Goal: Task Accomplishment & Management: Use online tool/utility

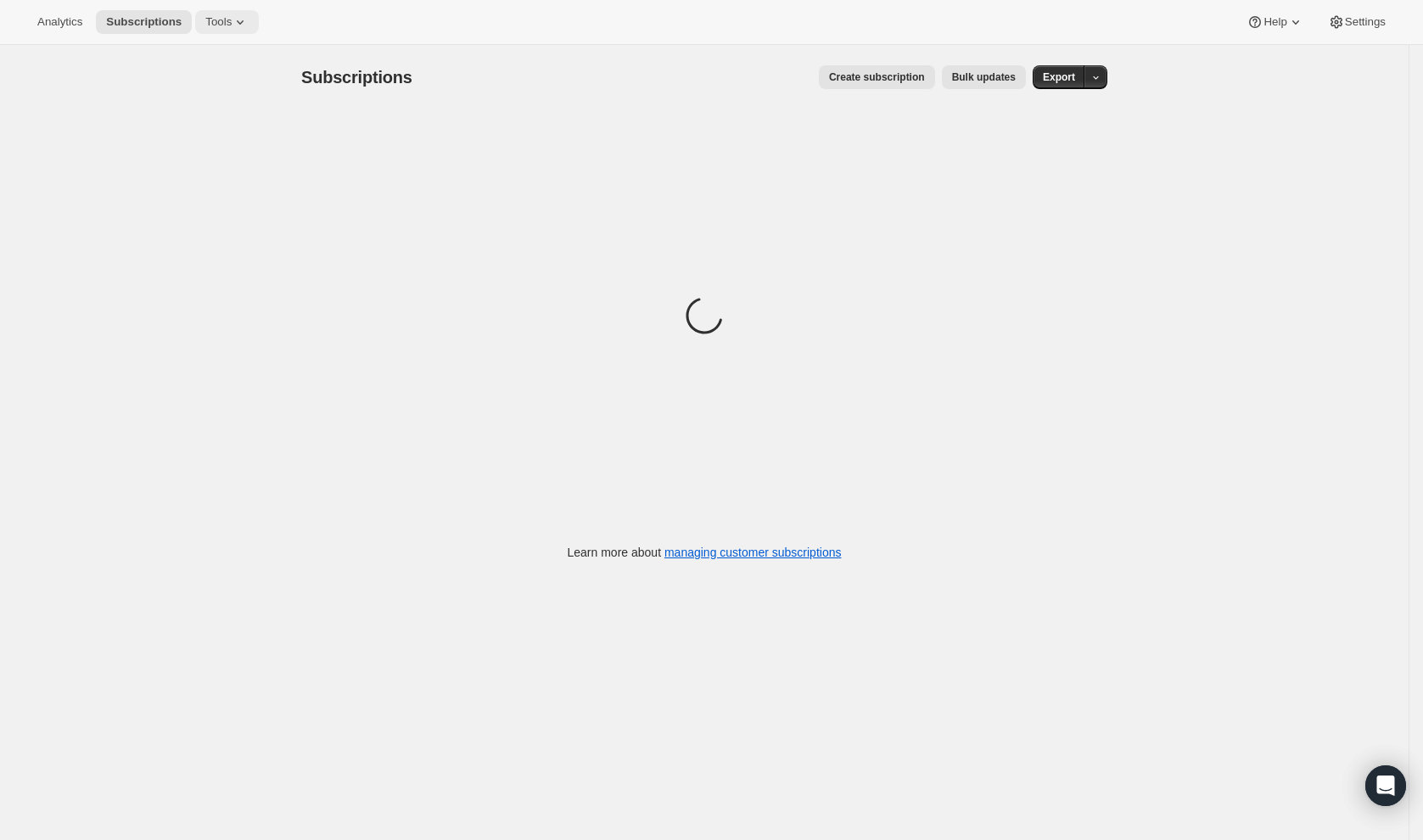
click at [236, 21] on icon at bounding box center [240, 22] width 17 height 17
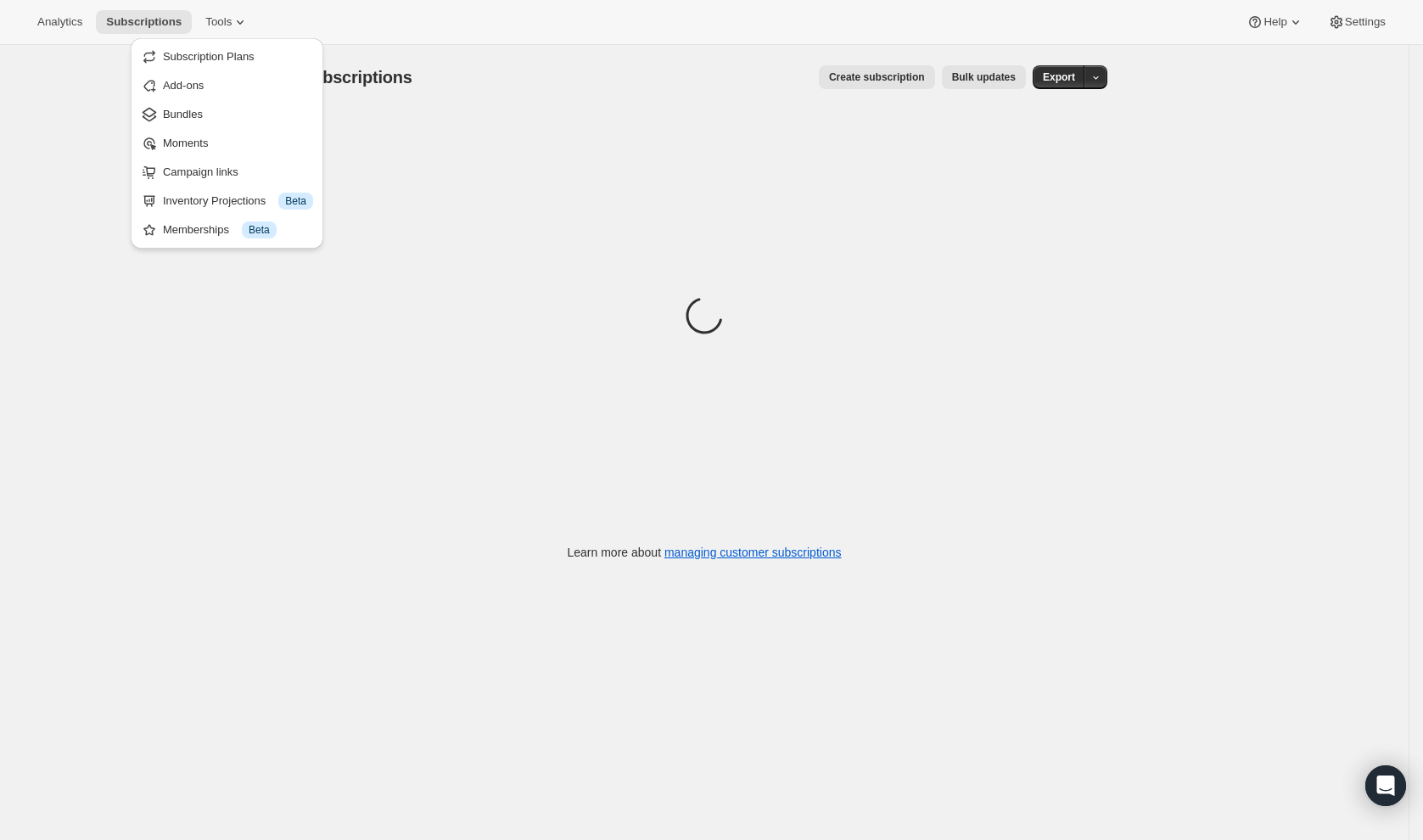
click at [584, 45] on div "Subscriptions. This page is ready Subscriptions Create subscription Bulk update…" at bounding box center [704, 77] width 806 height 65
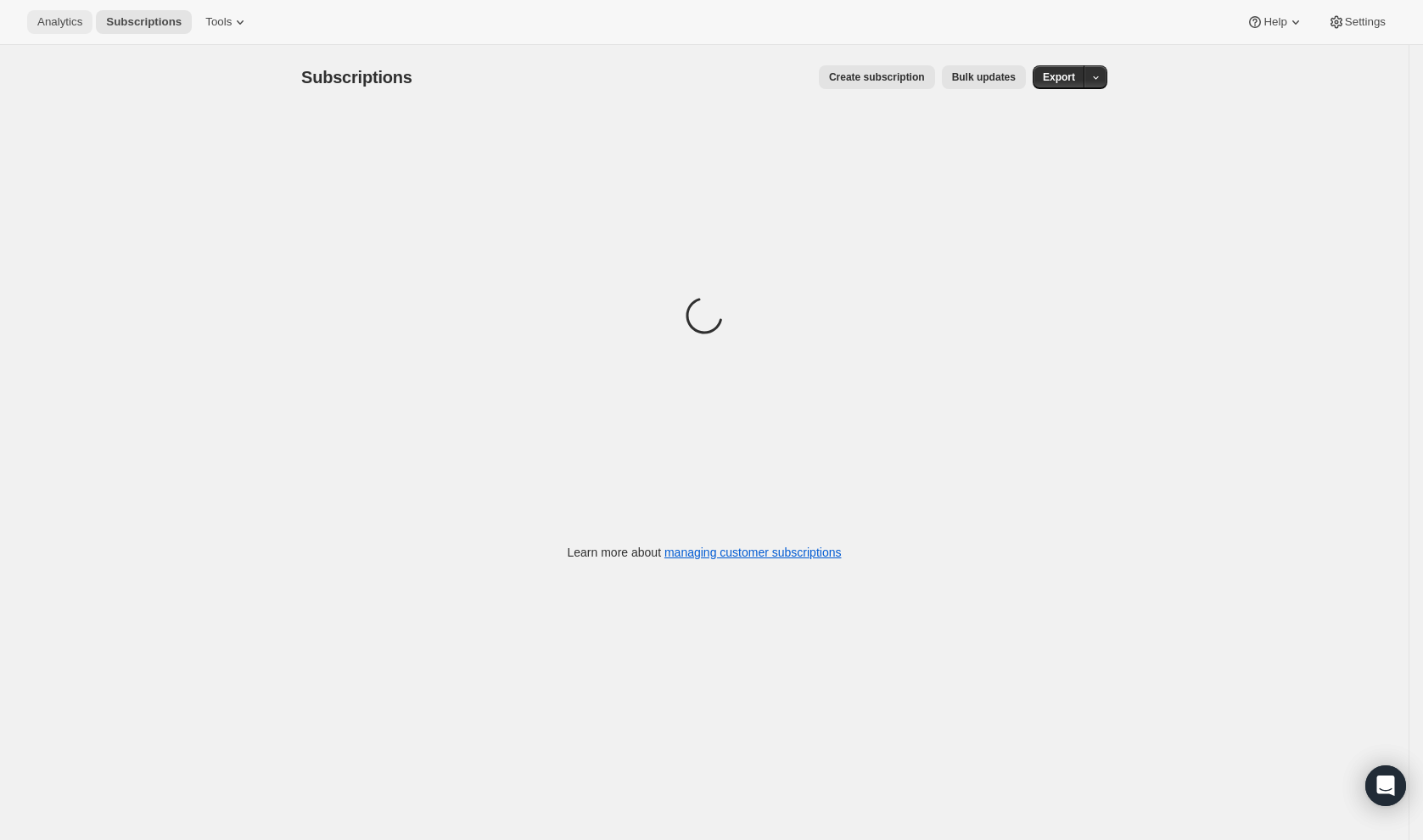
click at [29, 19] on button "Analytics" at bounding box center [59, 22] width 66 height 23
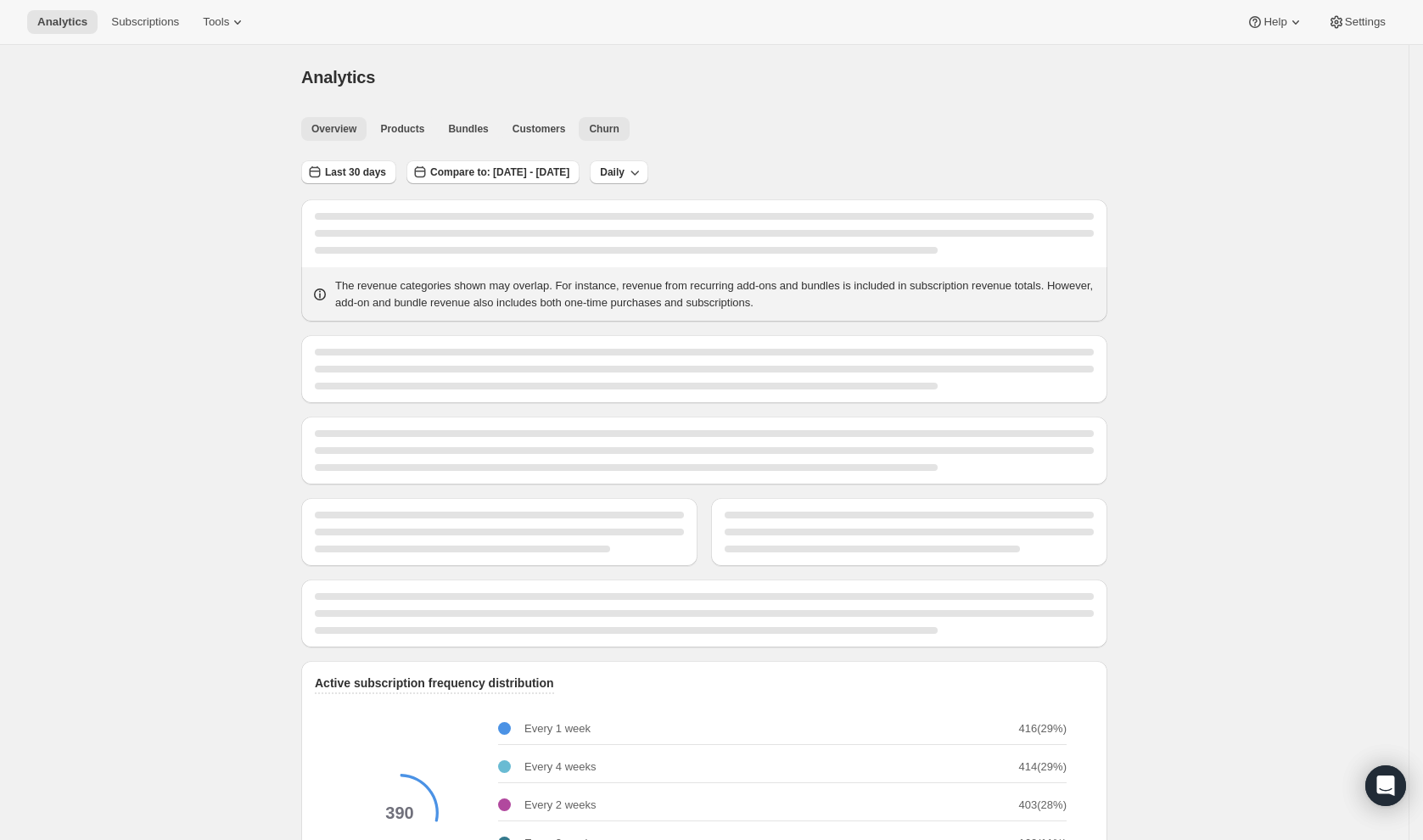
click at [613, 128] on span "Churn" at bounding box center [604, 129] width 30 height 13
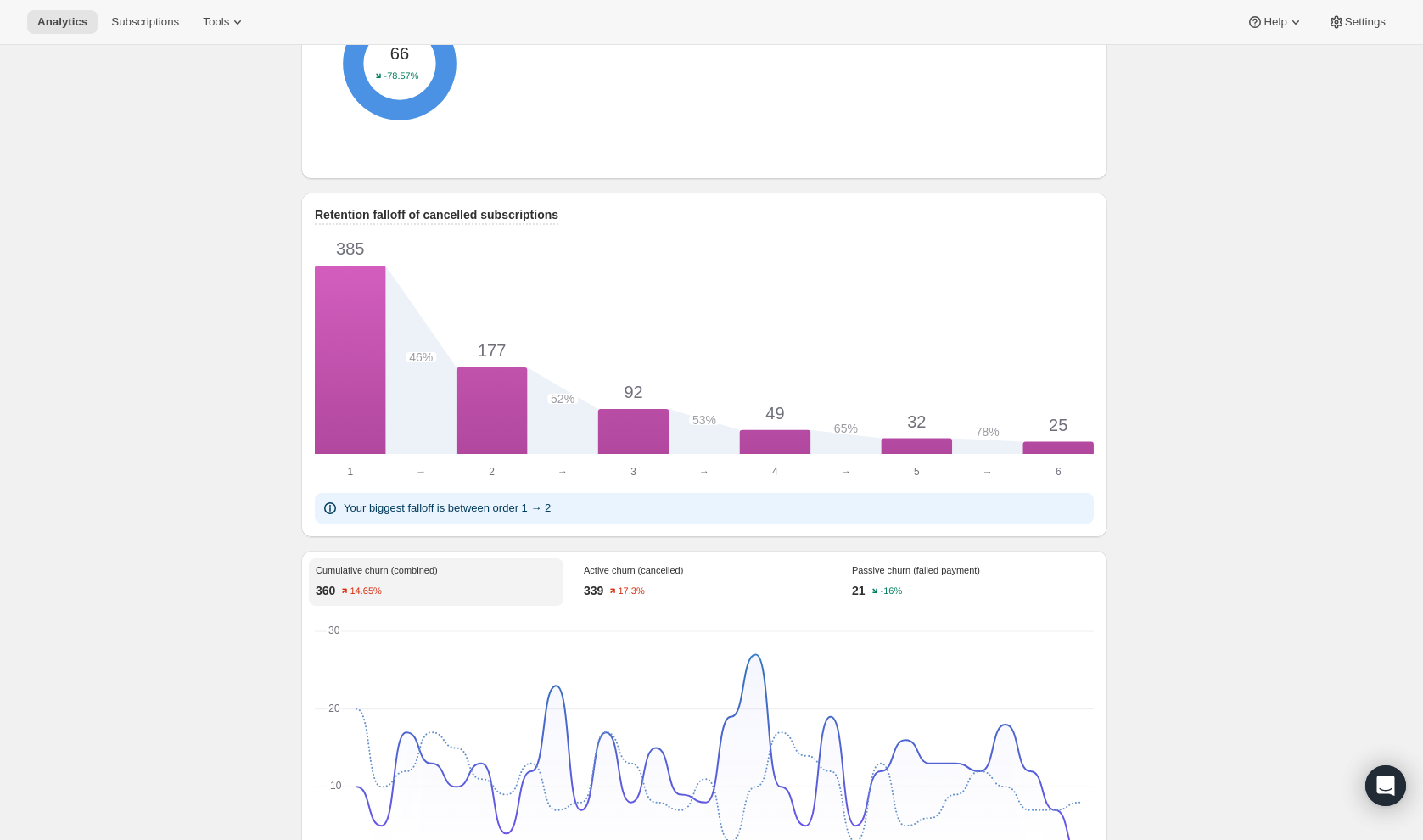
scroll to position [1079, 0]
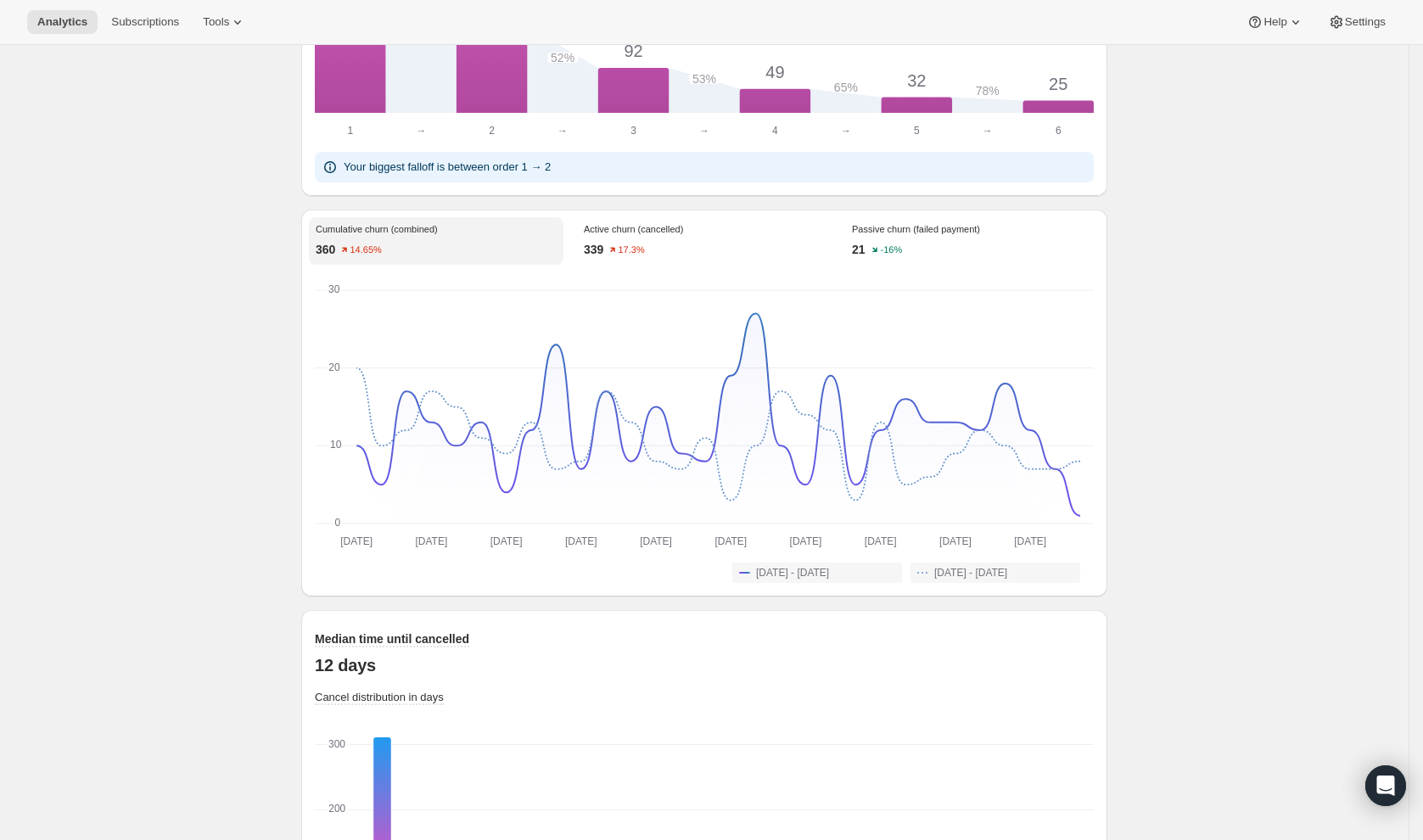
click at [873, 228] on div "Cumulative churn (combined) 360 14.65% Active churn (cancelled) 339 17.3% Passi…" at bounding box center [704, 403] width 806 height 387
click at [928, 258] on div "21 -16%" at bounding box center [972, 249] width 241 height 17
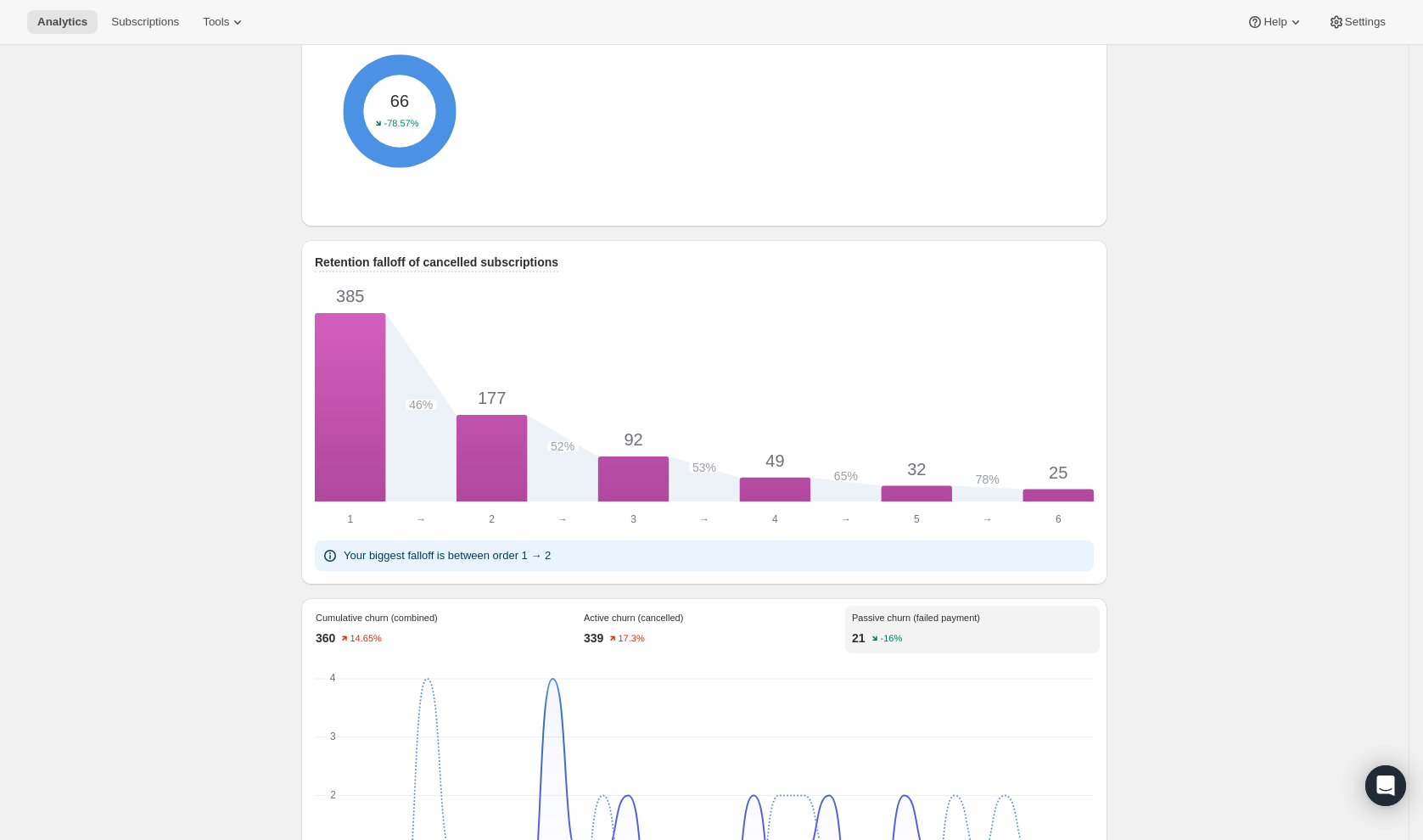
scroll to position [0, 0]
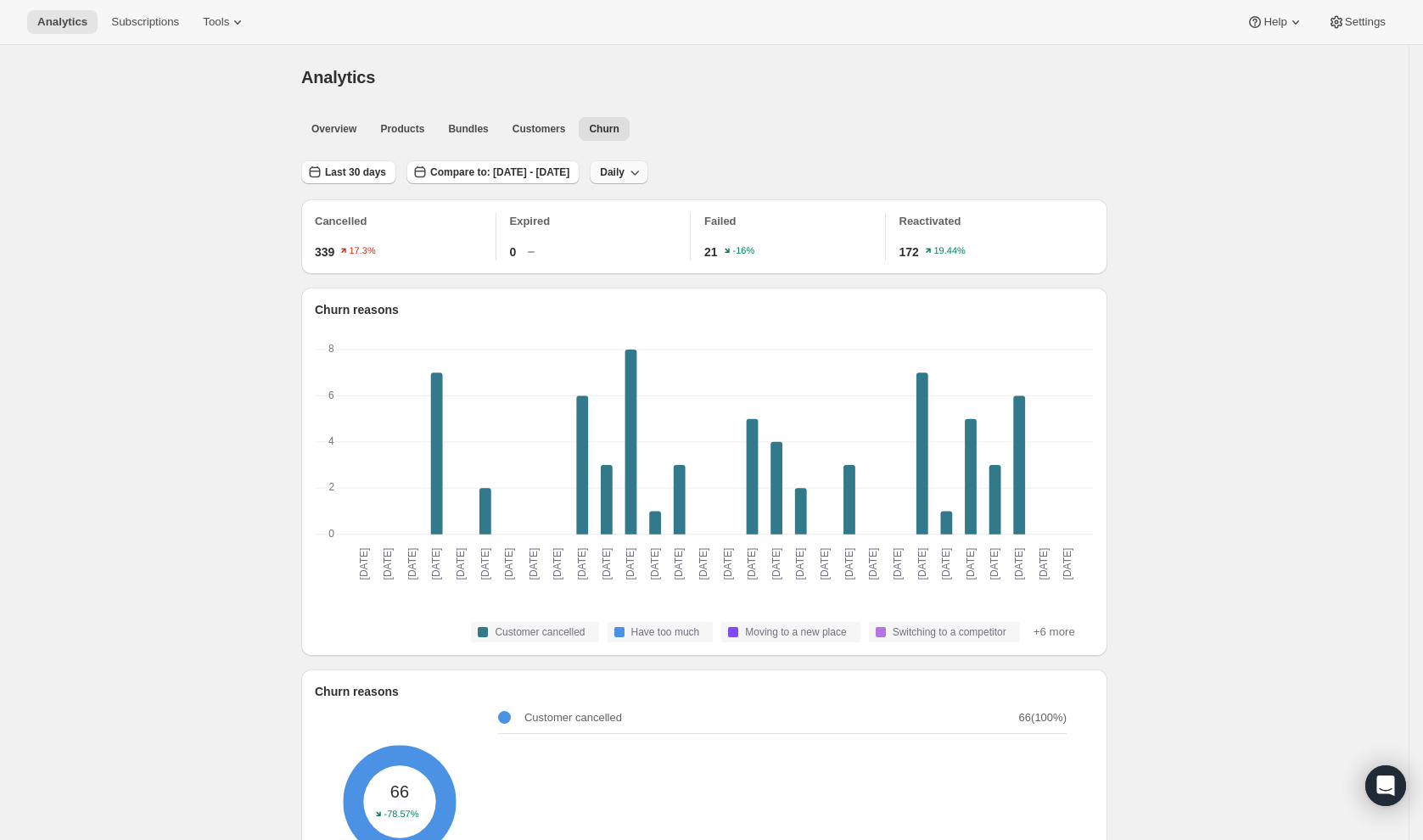
click at [643, 176] on icon "button" at bounding box center [634, 172] width 17 height 17
click at [707, 234] on span "Weekly" at bounding box center [689, 236] width 36 height 13
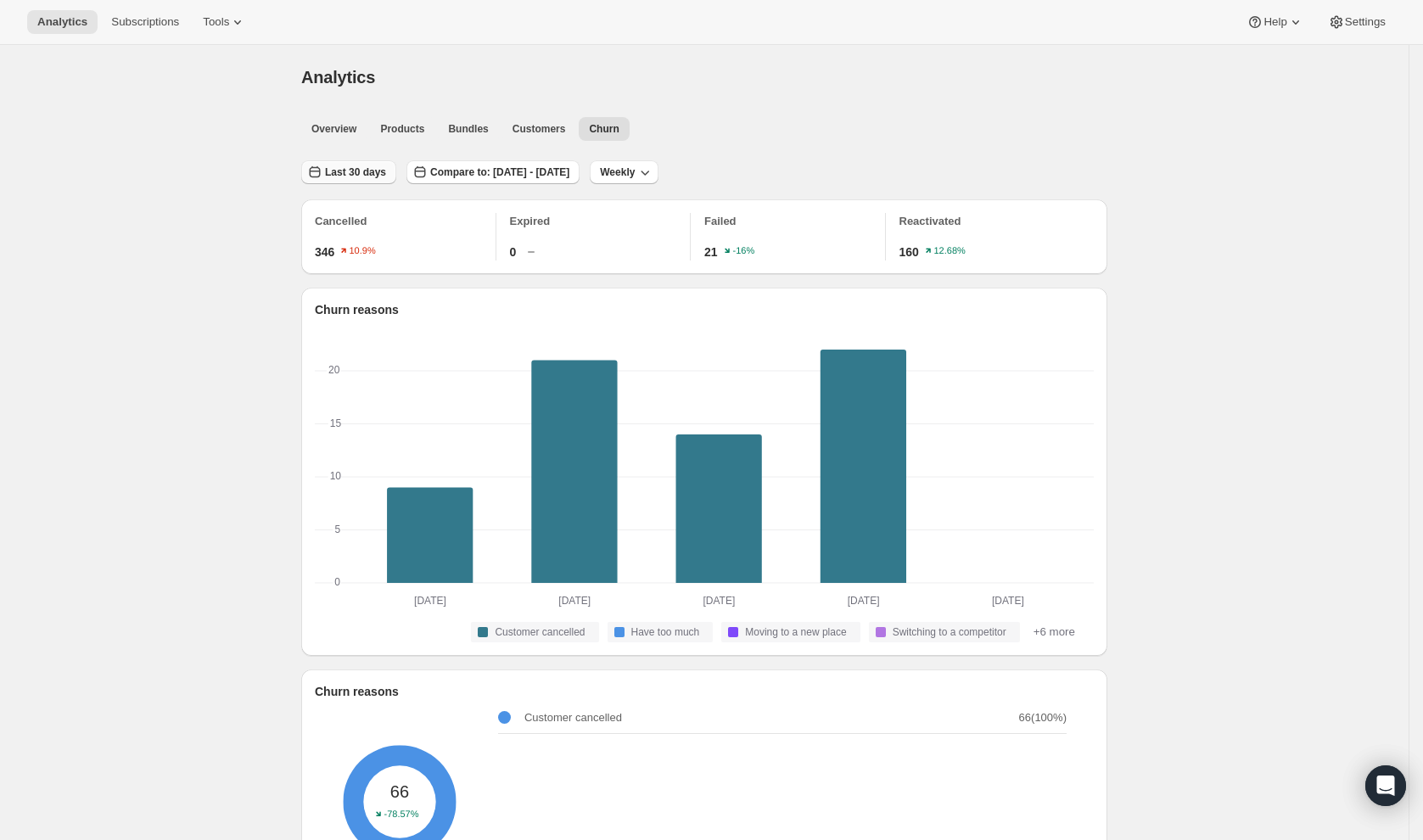
click at [397, 179] on button "Last 30 days" at bounding box center [349, 172] width 95 height 23
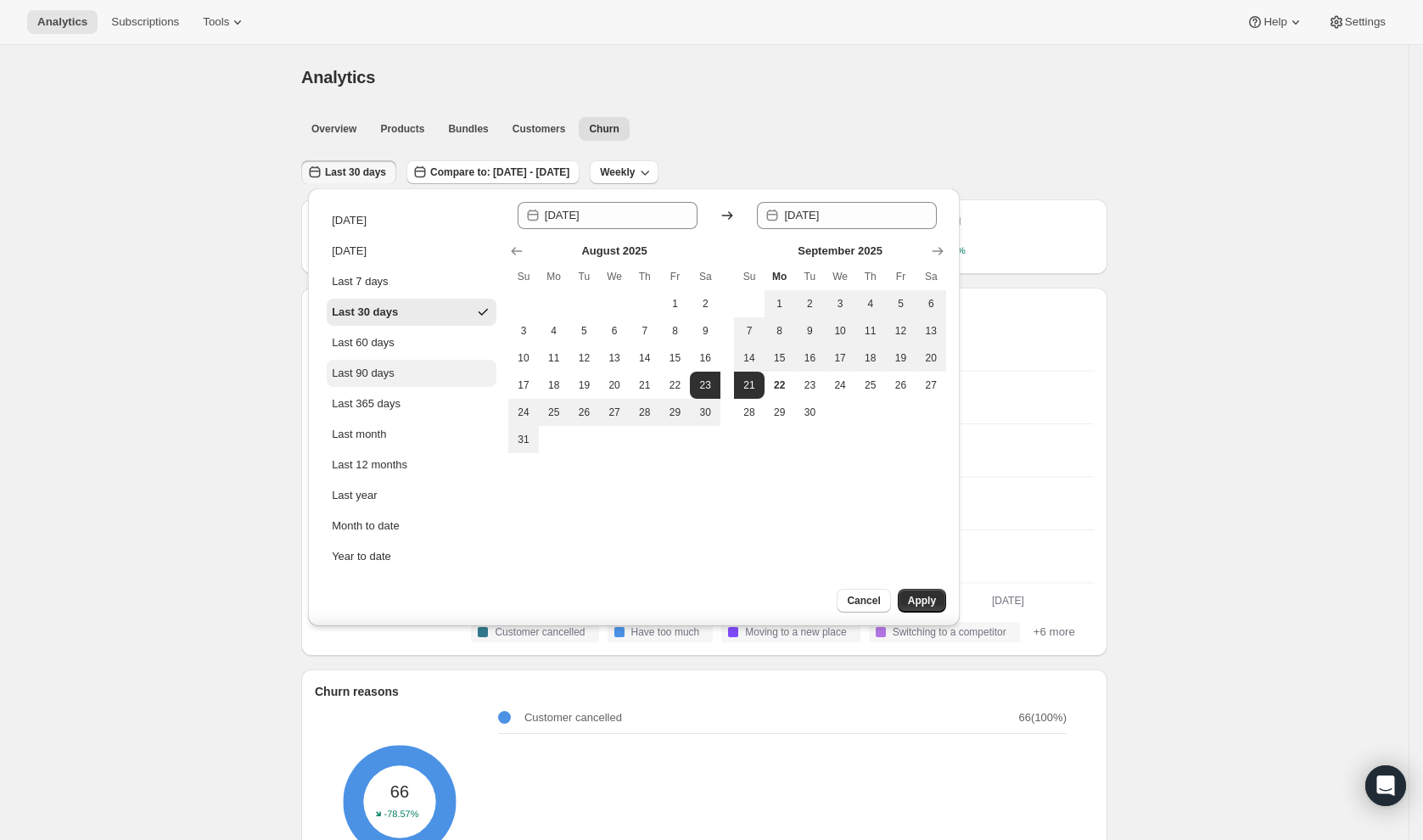
click at [398, 368] on button "Last 90 days" at bounding box center [411, 373] width 170 height 27
type input "[DATE]"
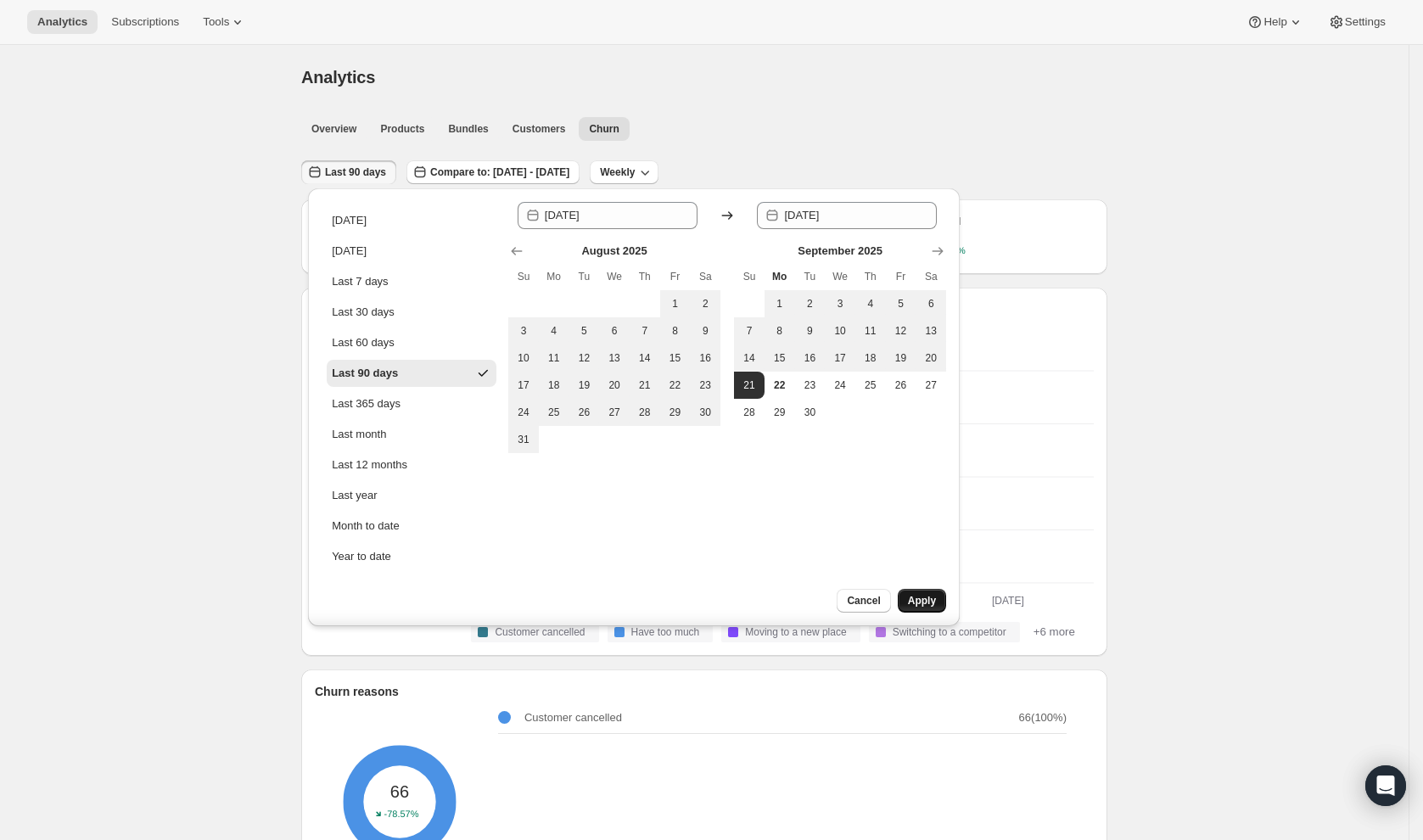
click at [928, 593] on button "Apply" at bounding box center [922, 601] width 49 height 23
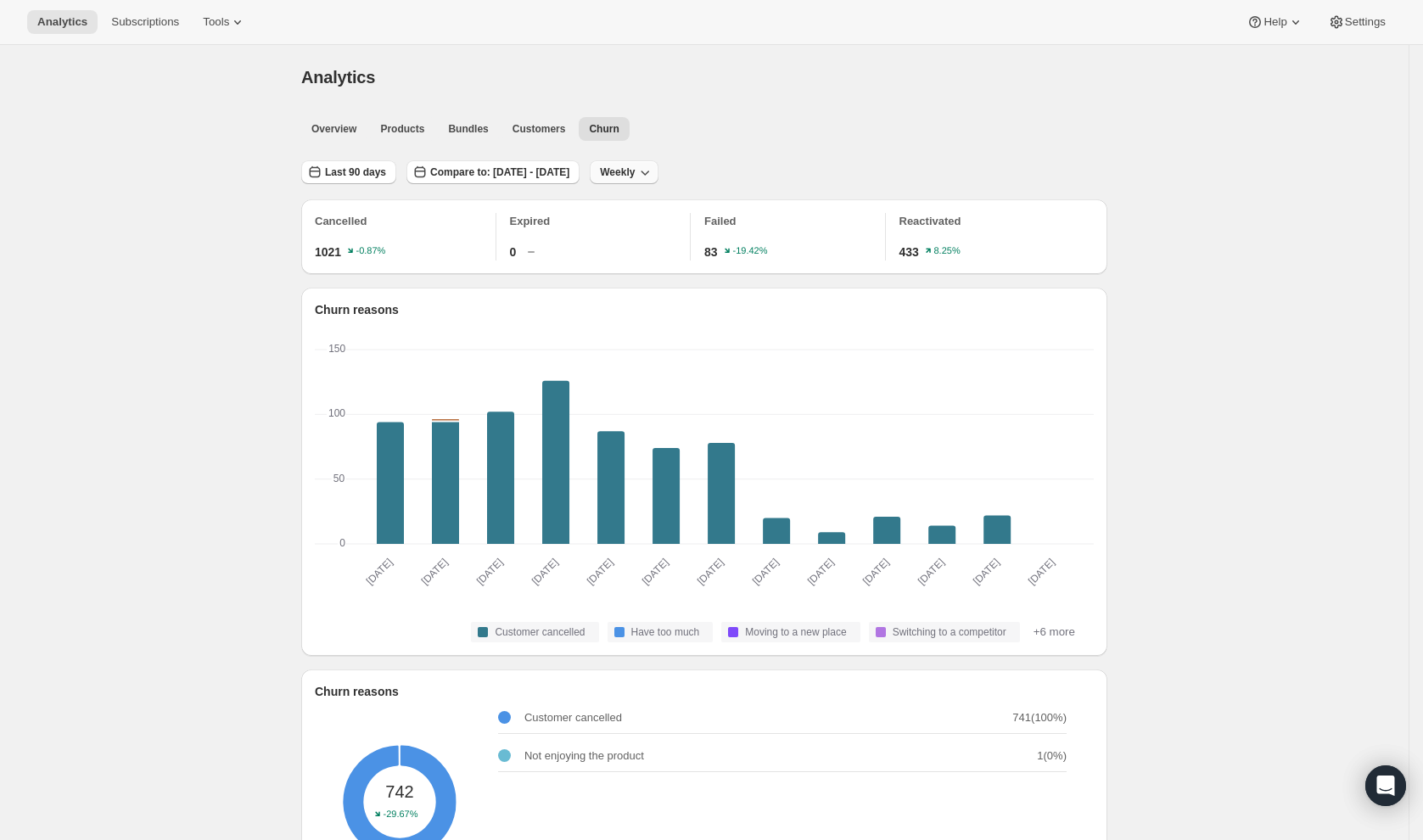
click at [658, 172] on button "Weekly" at bounding box center [624, 172] width 68 height 23
drag, startPoint x: 715, startPoint y: 237, endPoint x: 707, endPoint y: 260, distance: 24.4
click at [707, 260] on ul "Daily Weekly Monthly" at bounding box center [699, 236] width 49 height 85
click at [707, 259] on span "Monthly" at bounding box center [699, 264] width 39 height 13
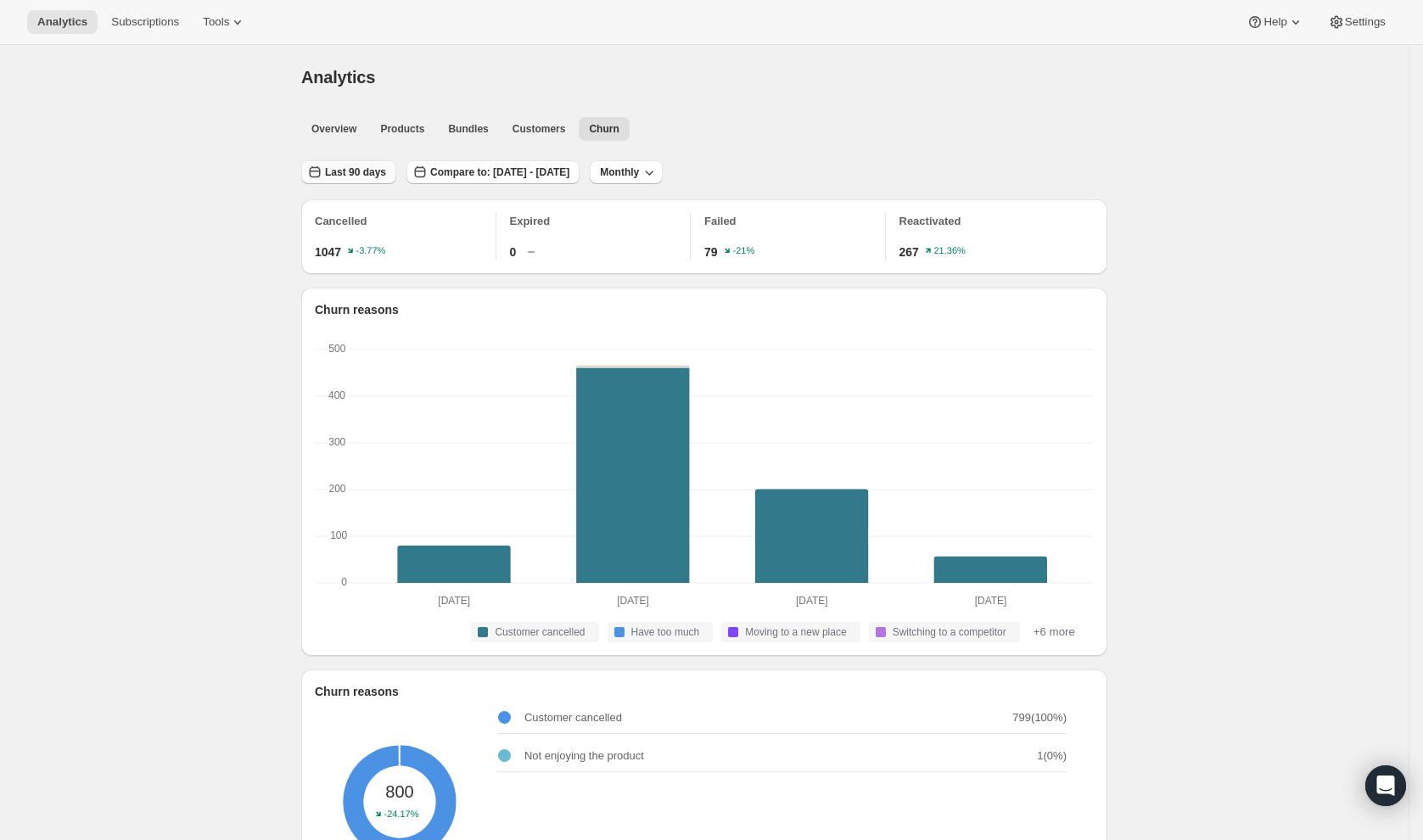
click at [374, 174] on span "Last 90 days" at bounding box center [355, 172] width 61 height 13
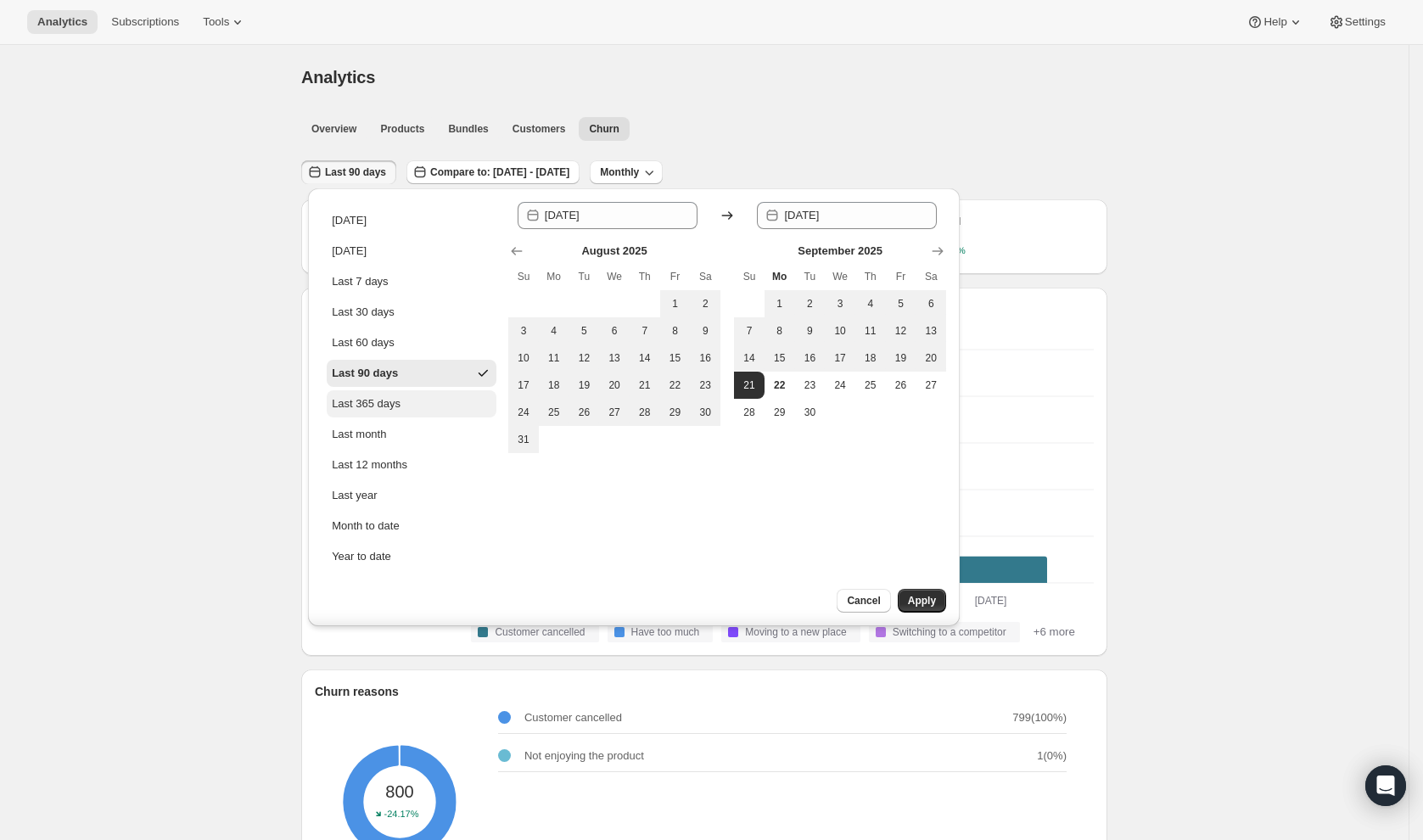
click at [405, 407] on button "Last 365 days" at bounding box center [411, 404] width 170 height 27
type input "[DATE]"
click at [933, 596] on span "Apply" at bounding box center [922, 600] width 28 height 13
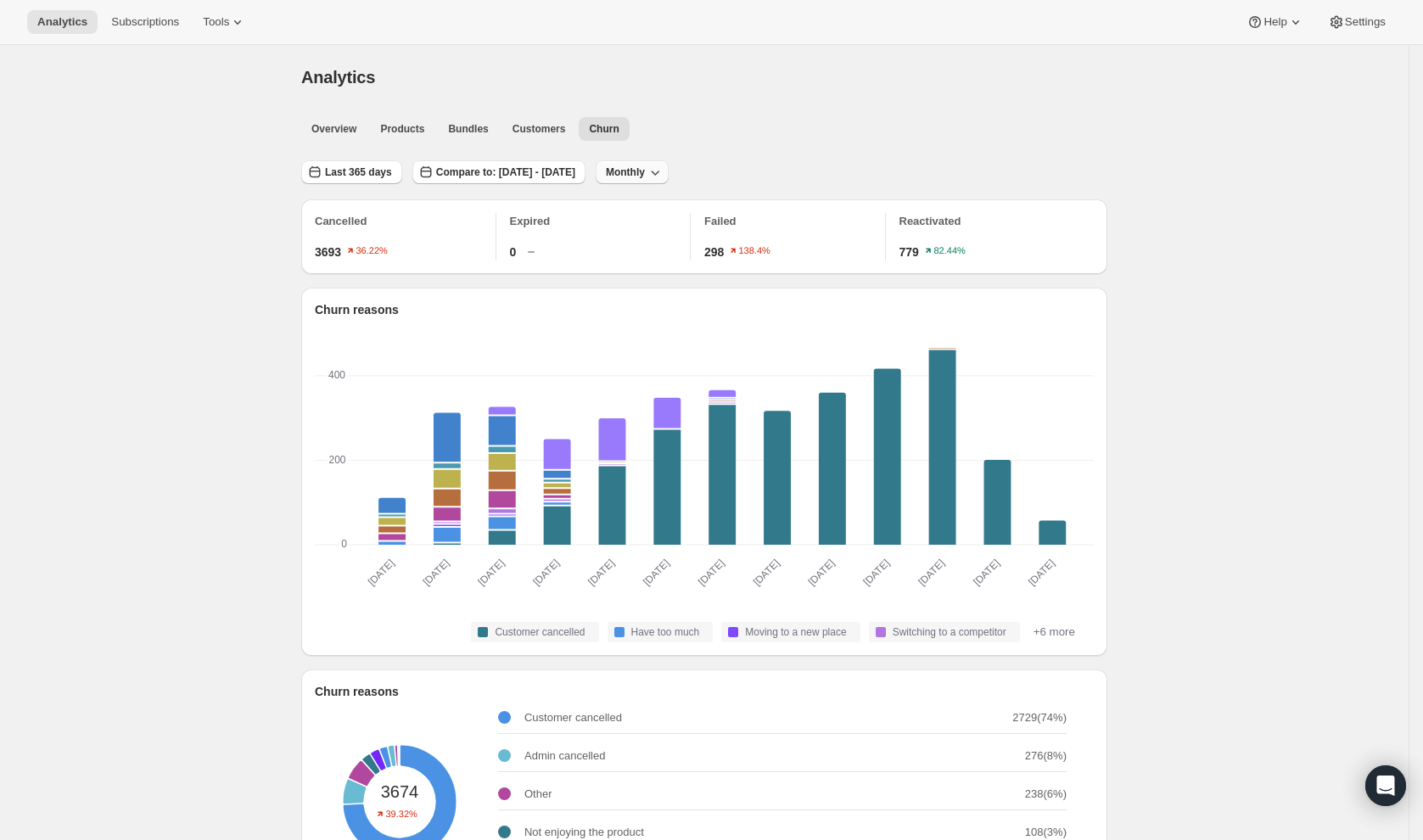
click at [664, 169] on icon "button" at bounding box center [655, 172] width 17 height 17
click at [664, 173] on icon "button" at bounding box center [655, 172] width 17 height 17
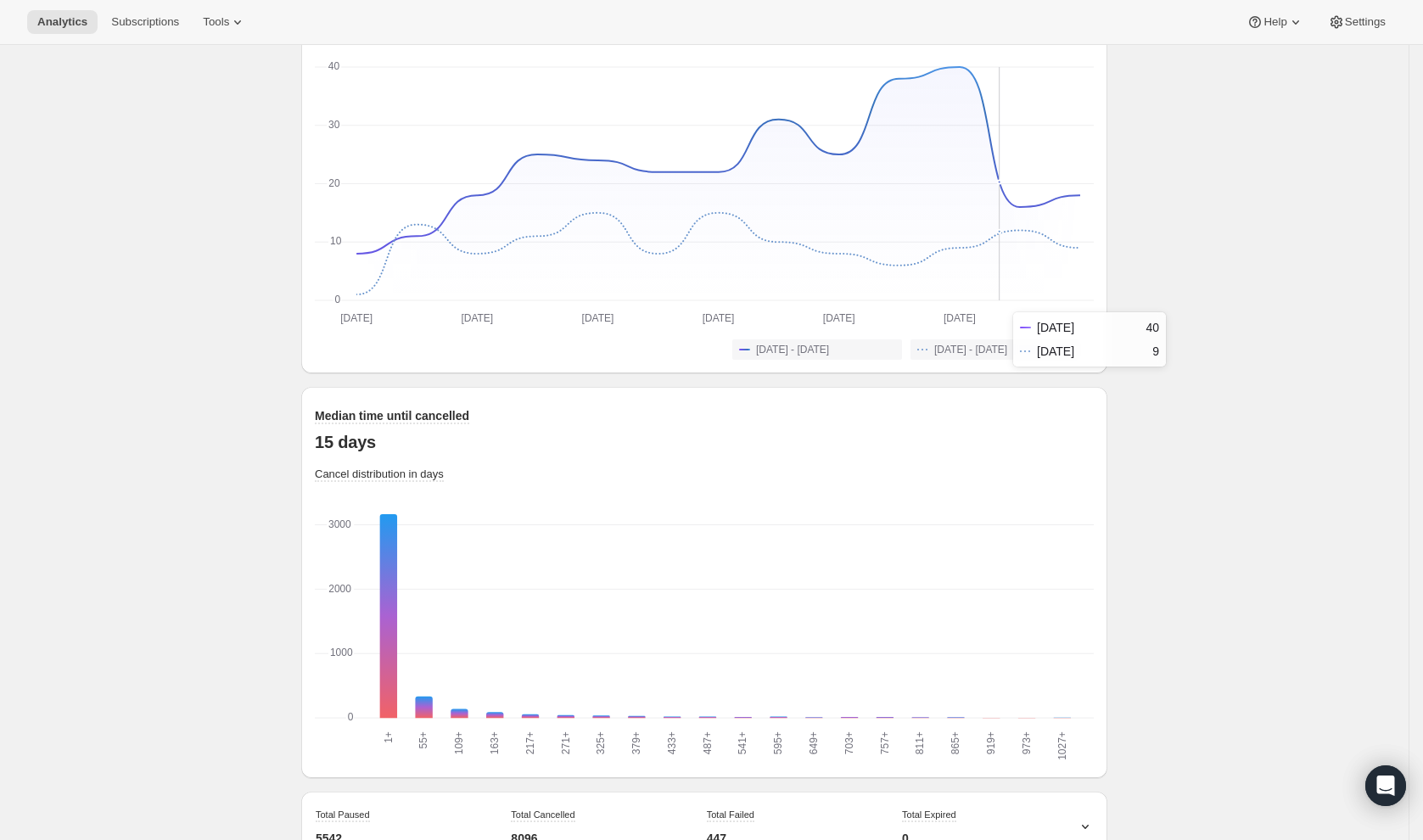
scroll to position [1079, 0]
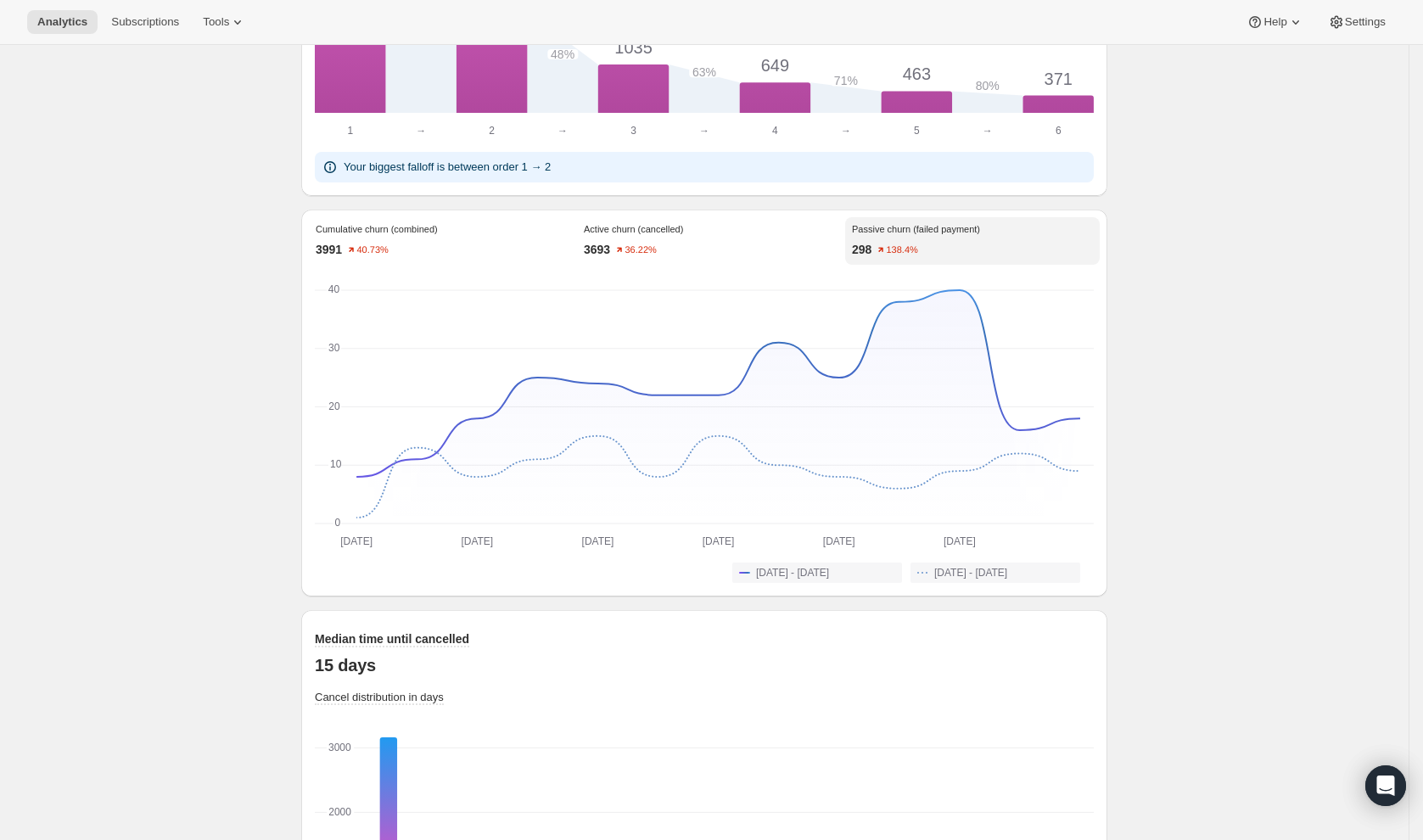
click at [695, 251] on div "Active churn (cancelled) 3693 36.22%" at bounding box center [704, 241] width 255 height 48
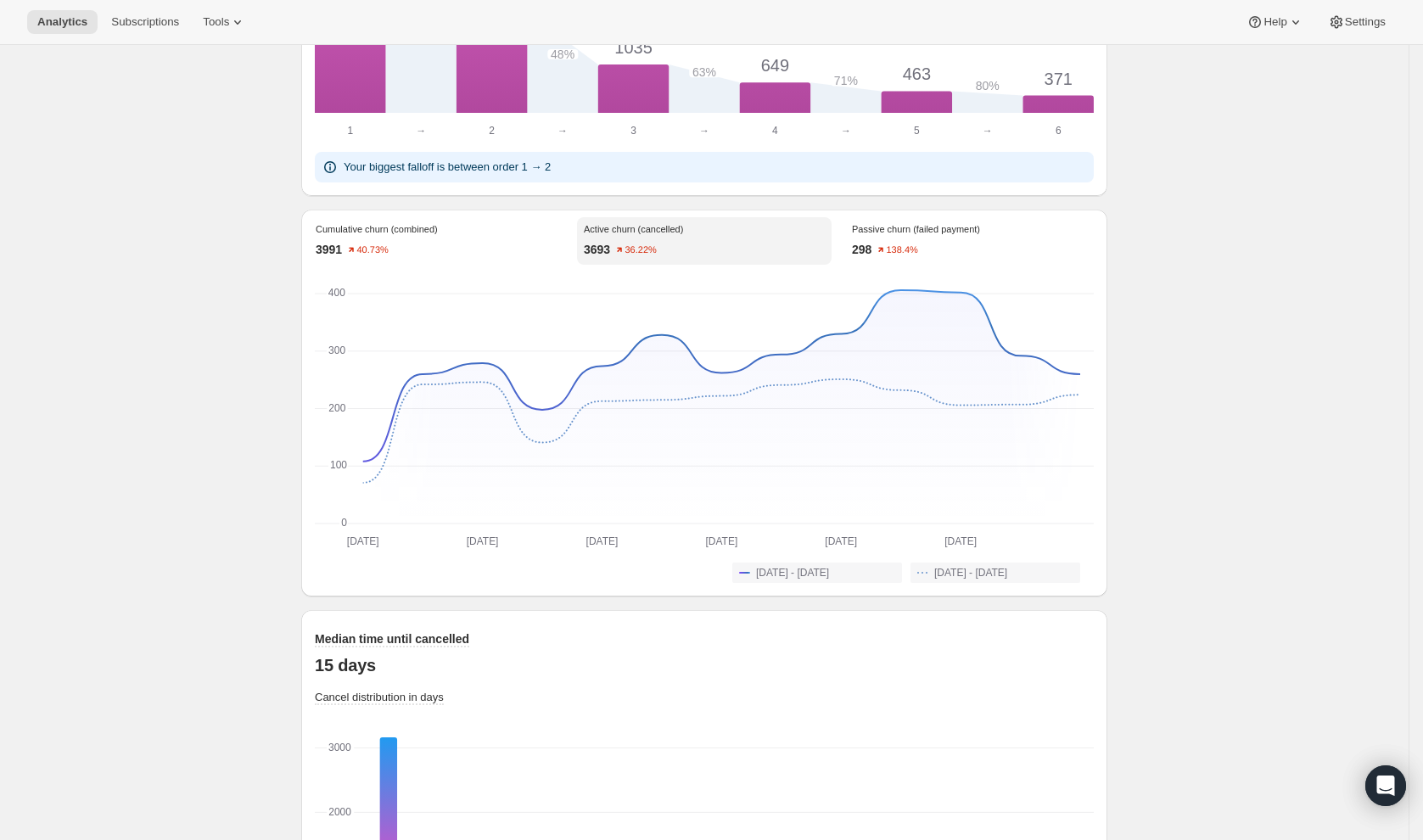
click at [953, 258] on div "298 138.4%" at bounding box center [972, 249] width 241 height 17
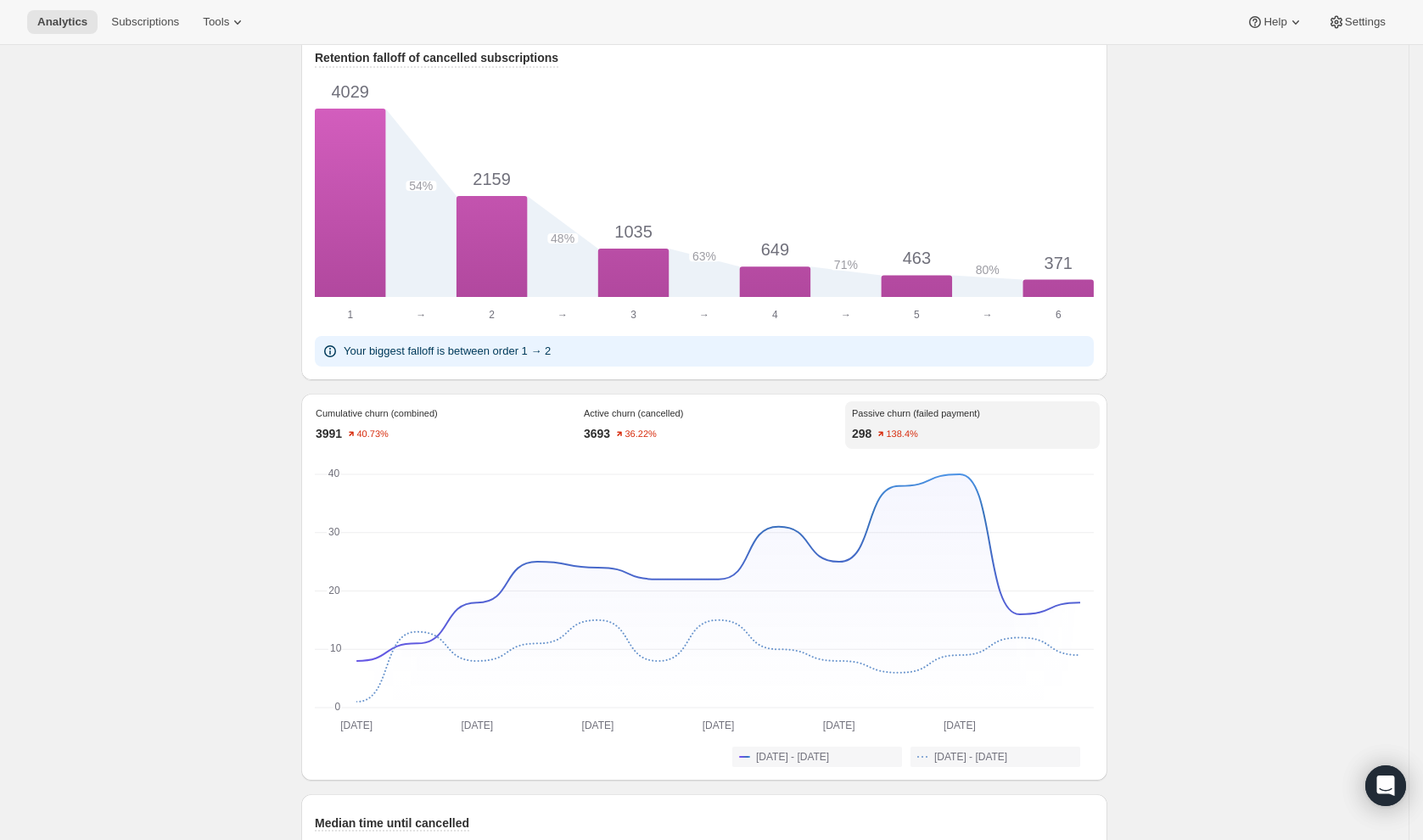
scroll to position [1109, 0]
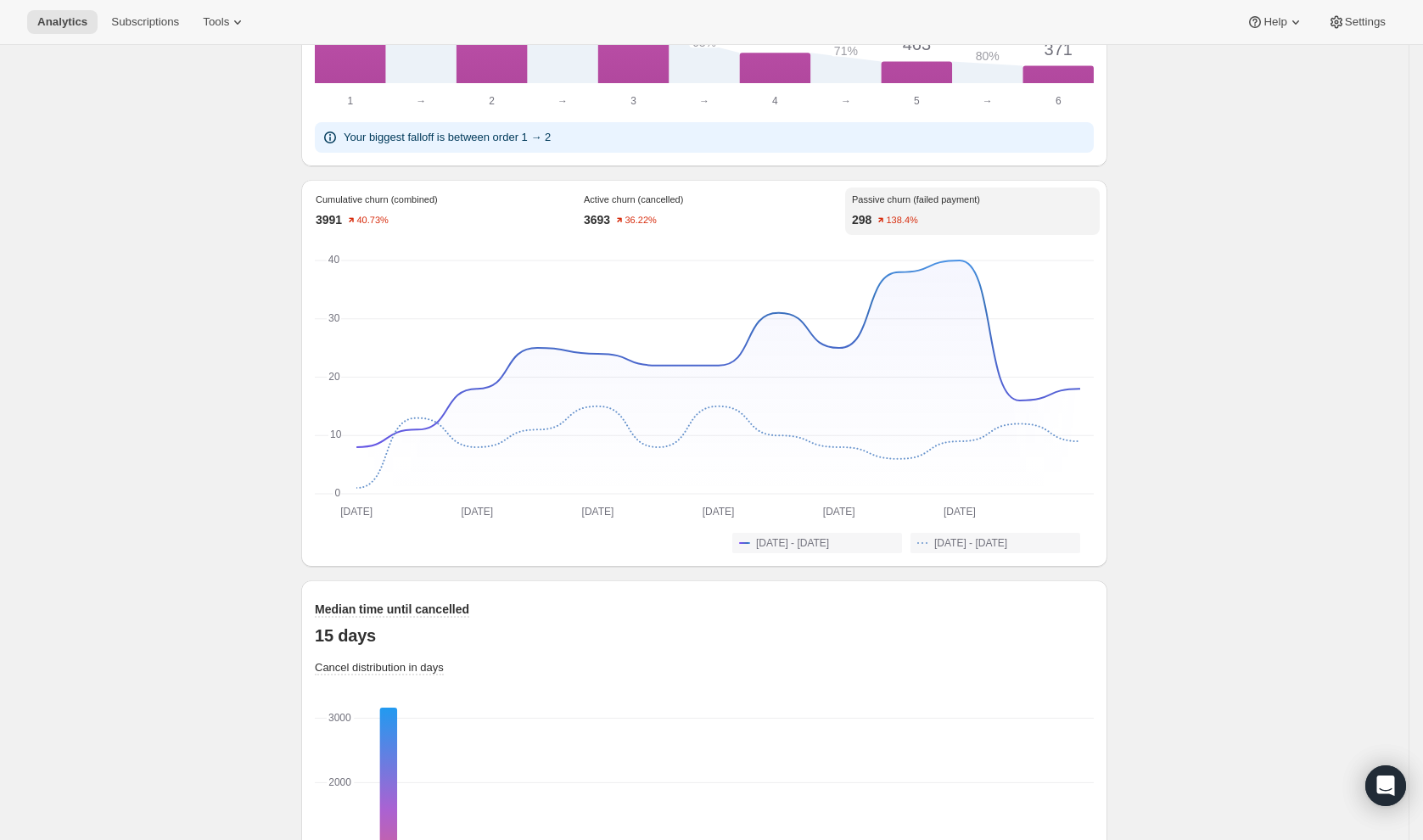
click at [452, 228] on div "3991 40.73%" at bounding box center [436, 219] width 241 height 17
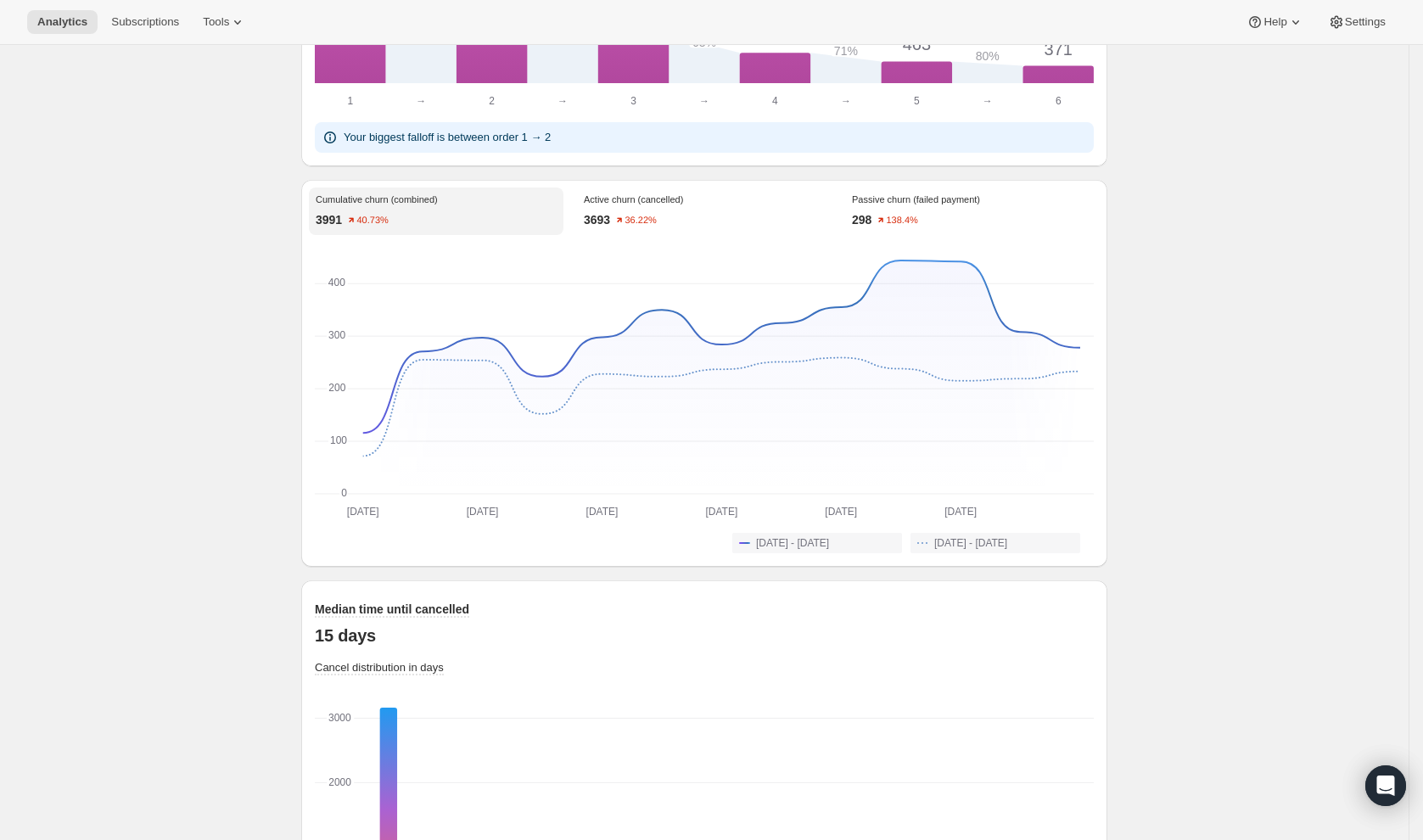
click at [946, 228] on div "298 138.4%" at bounding box center [972, 219] width 241 height 17
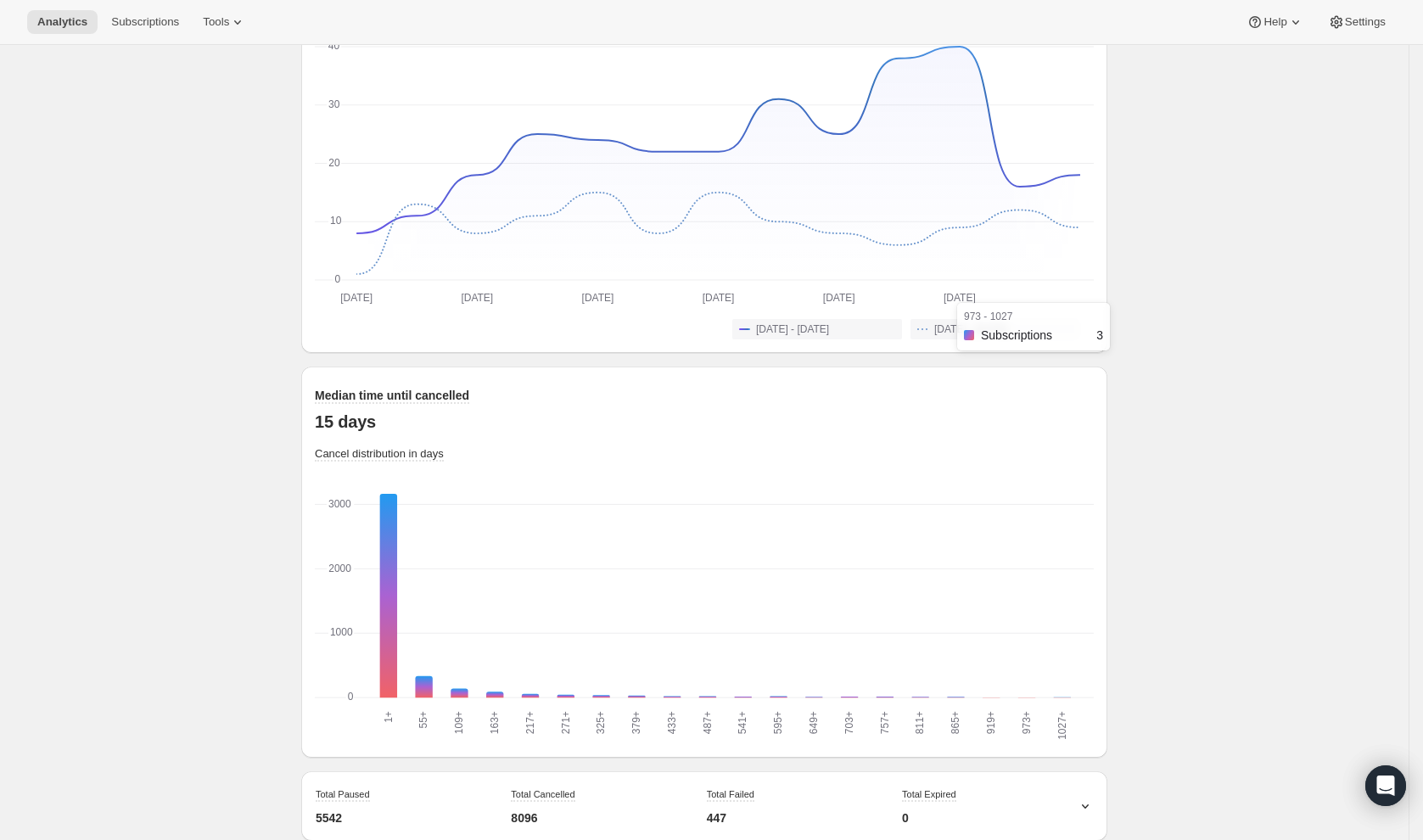
scroll to position [1369, 0]
